Goal: Obtain resource: Download file/media

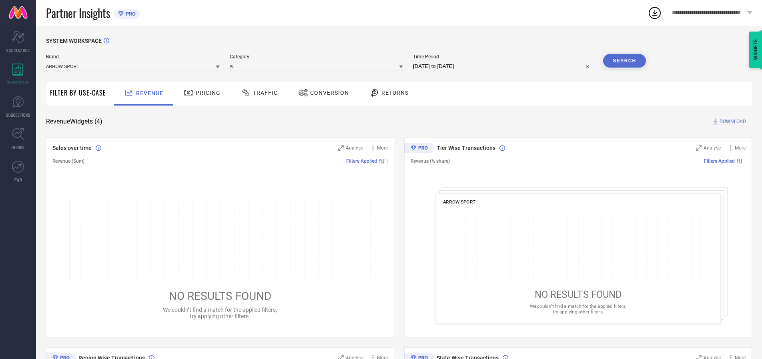
click at [257, 93] on span "Traffic" at bounding box center [265, 93] width 25 height 6
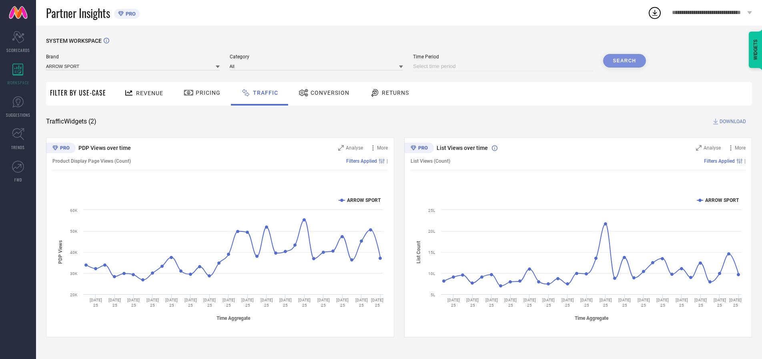
click at [504, 66] on input at bounding box center [503, 67] width 180 height 10
select select "8"
select select "2025"
select select "9"
select select "2025"
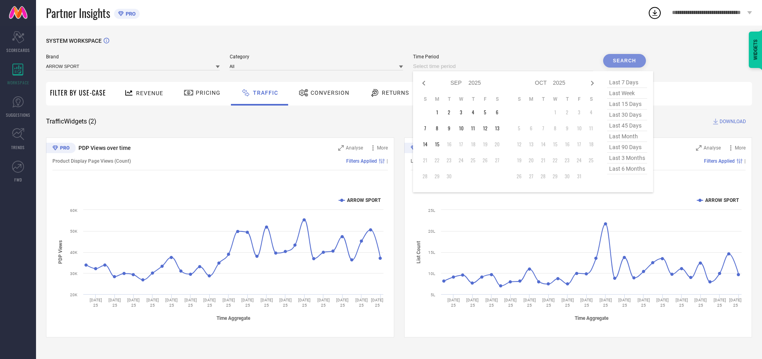
click at [439, 144] on td "15" at bounding box center [437, 144] width 12 height 12
type input "[DATE] to [DATE]"
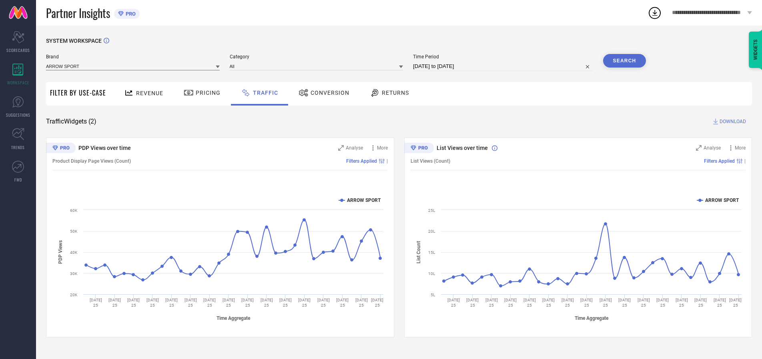
click at [133, 66] on input at bounding box center [133, 66] width 174 height 8
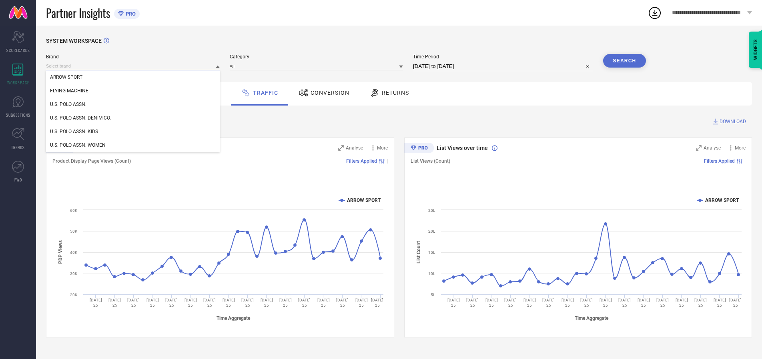
click at [133, 66] on input at bounding box center [133, 66] width 174 height 8
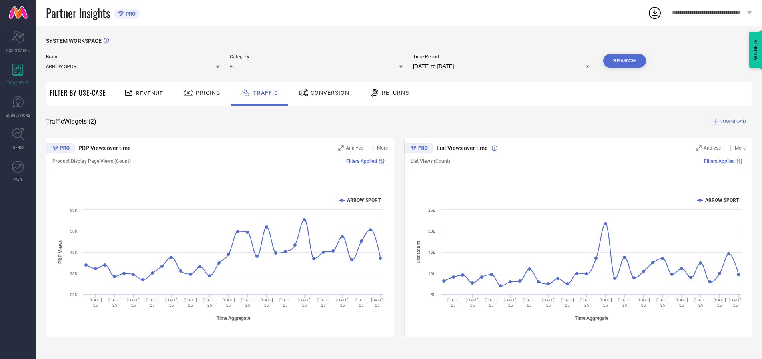
click at [133, 66] on input at bounding box center [133, 66] width 174 height 8
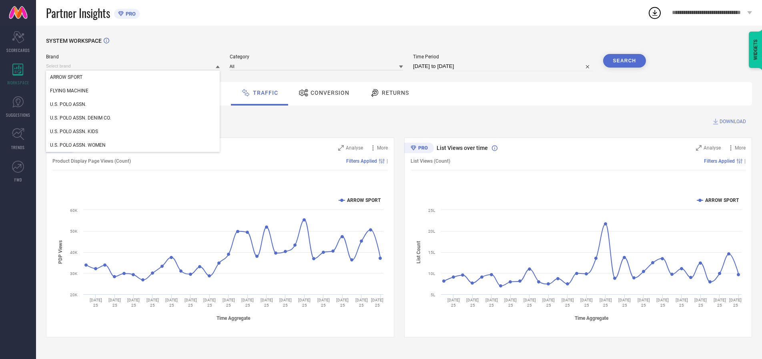
click at [133, 104] on div "U.S. POLO ASSN." at bounding box center [133, 105] width 174 height 14
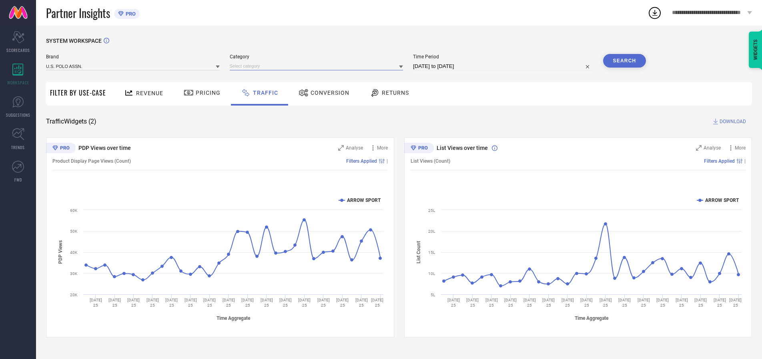
click at [318, 66] on input at bounding box center [317, 66] width 174 height 8
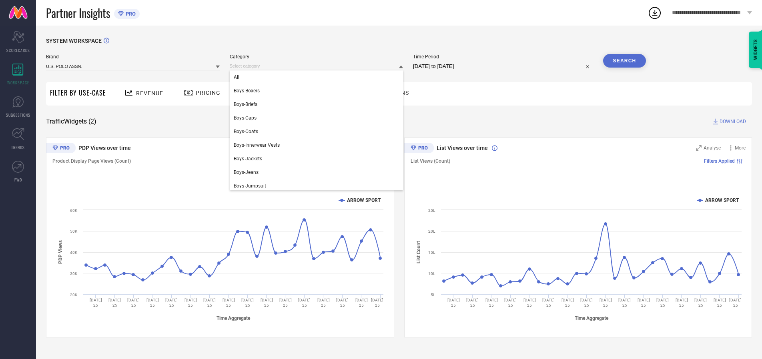
click at [318, 77] on div "All" at bounding box center [317, 77] width 174 height 14
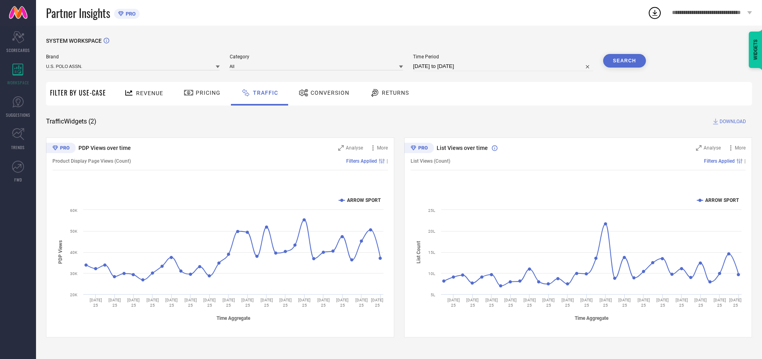
click at [624, 61] on button "Search" at bounding box center [624, 61] width 43 height 14
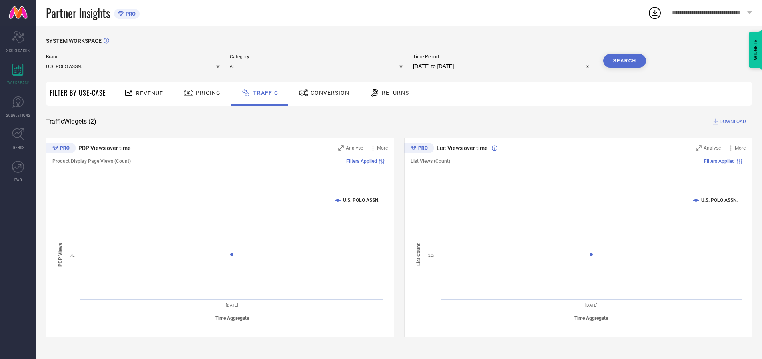
click at [732, 122] on span "DOWNLOAD" at bounding box center [732, 122] width 26 height 8
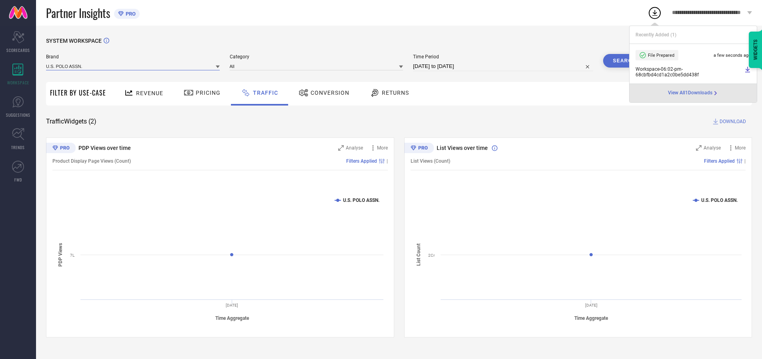
click at [133, 66] on input at bounding box center [133, 66] width 174 height 8
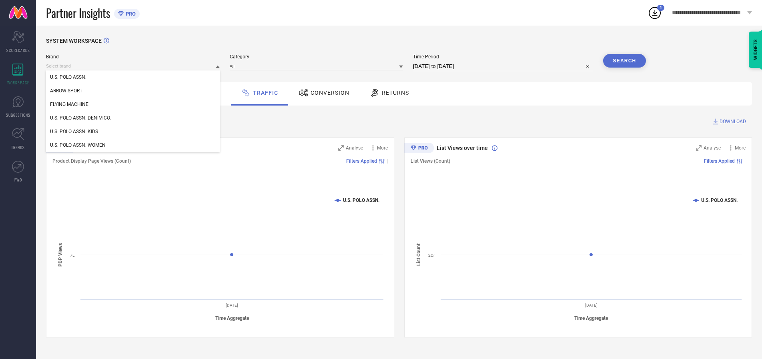
click at [133, 118] on div "U.S. POLO ASSN. DENIM CO." at bounding box center [133, 118] width 174 height 14
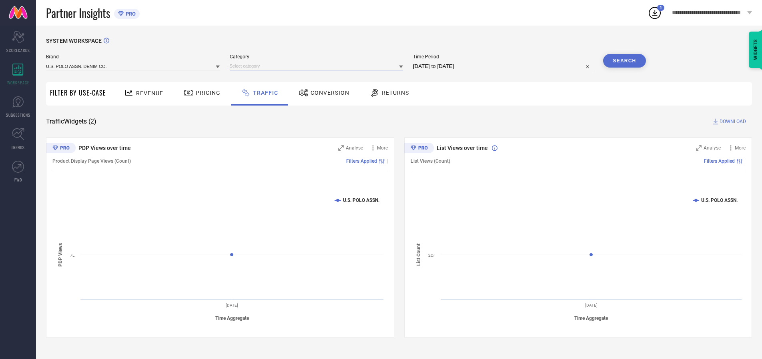
click at [318, 66] on input at bounding box center [317, 66] width 174 height 8
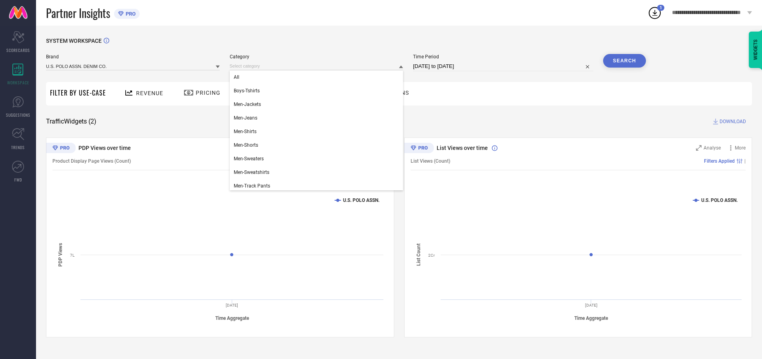
click at [318, 77] on div "All" at bounding box center [317, 77] width 174 height 14
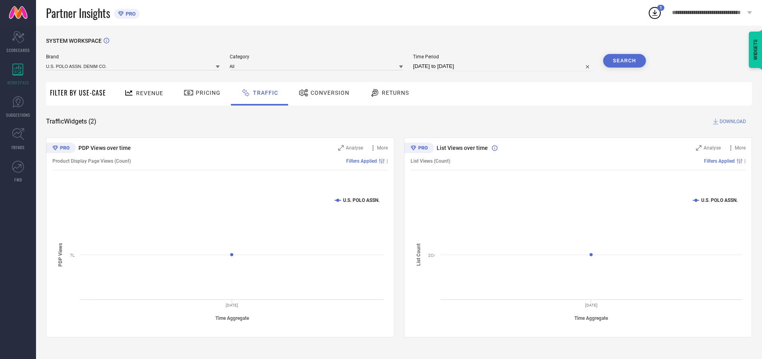
click at [624, 61] on button "Search" at bounding box center [624, 61] width 43 height 14
click at [732, 122] on span "DOWNLOAD" at bounding box center [732, 122] width 26 height 8
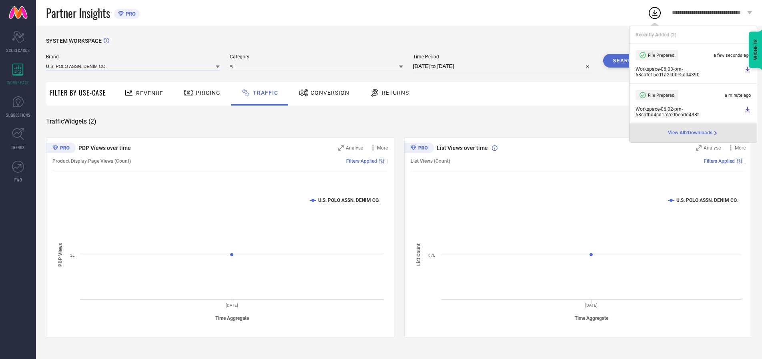
click at [133, 66] on input at bounding box center [133, 66] width 174 height 8
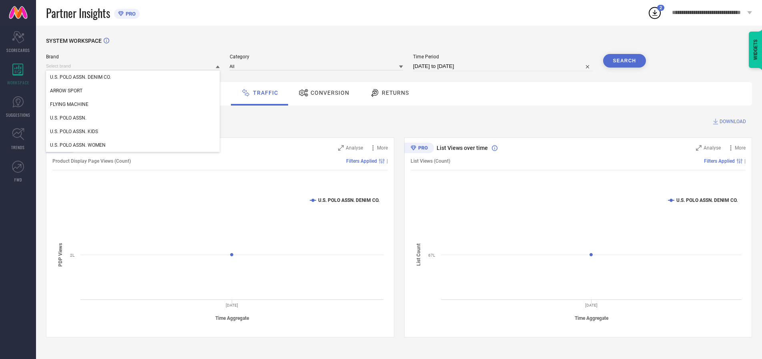
click at [133, 132] on div "U.S. POLO ASSN. KIDS" at bounding box center [133, 132] width 174 height 14
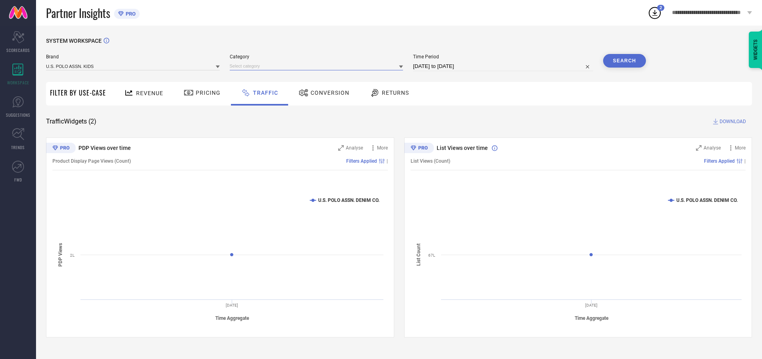
click at [318, 66] on input at bounding box center [317, 66] width 174 height 8
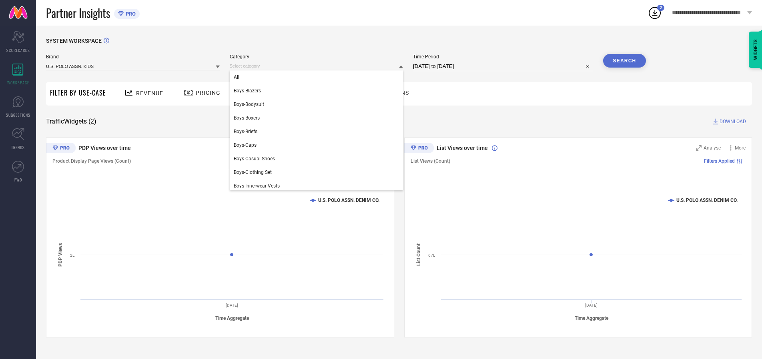
click at [318, 77] on div "All" at bounding box center [317, 77] width 174 height 14
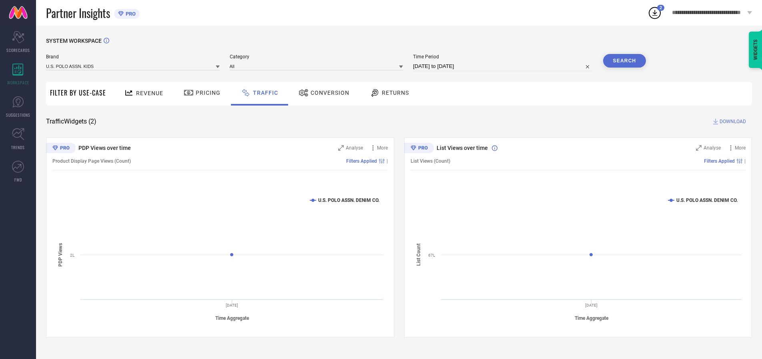
click at [624, 61] on button "Search" at bounding box center [624, 61] width 43 height 14
click at [732, 122] on span "DOWNLOAD" at bounding box center [732, 122] width 26 height 8
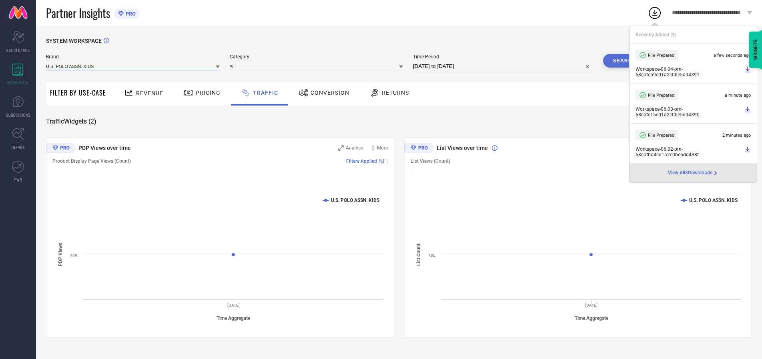
click at [133, 66] on input at bounding box center [133, 66] width 174 height 8
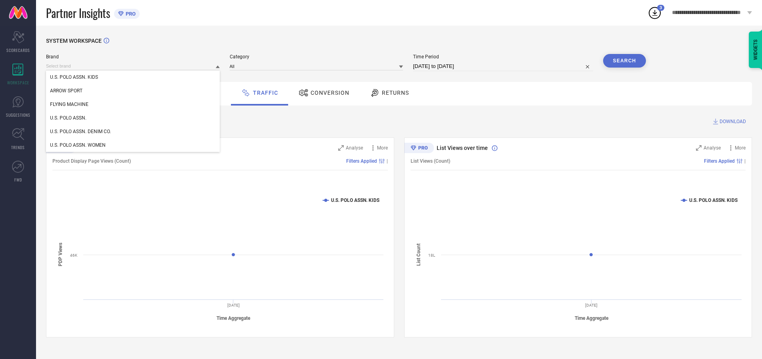
click at [133, 145] on div "U.S. POLO ASSN. WOMEN" at bounding box center [133, 145] width 174 height 14
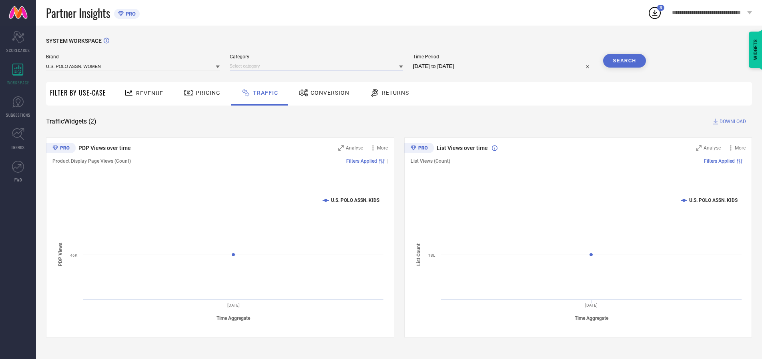
click at [318, 66] on input at bounding box center [317, 66] width 174 height 8
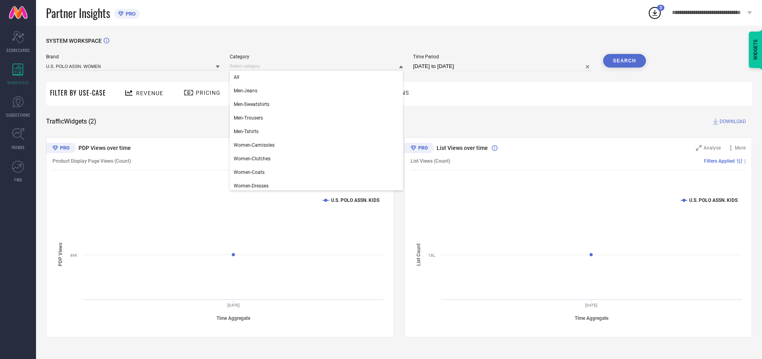
click at [318, 77] on div "All" at bounding box center [317, 77] width 174 height 14
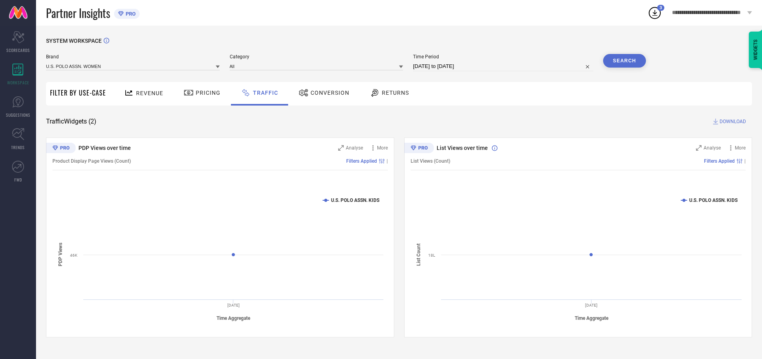
click at [624, 61] on button "Search" at bounding box center [624, 61] width 43 height 14
click at [732, 122] on span "DOWNLOAD" at bounding box center [732, 122] width 26 height 8
